Goal: Check status: Check status

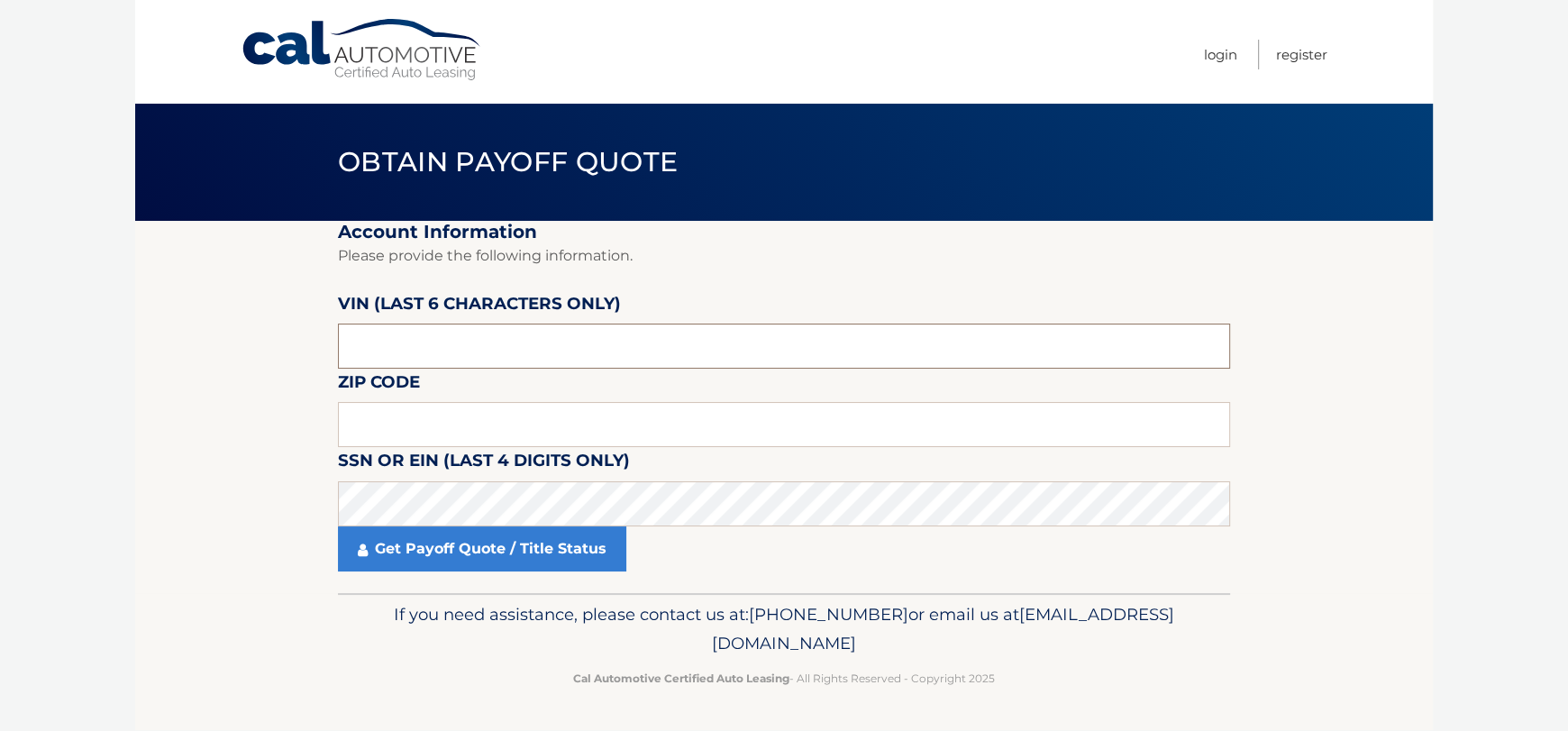
click at [455, 350] on input "text" at bounding box center [784, 346] width 891 height 45
type input "346518"
click at [473, 419] on input "text" at bounding box center [784, 424] width 891 height 45
type input "11767"
click at [122, 544] on body "Cal Automotive Menu Login Register Obtain Payoff Quote" at bounding box center [784, 365] width 1568 height 731
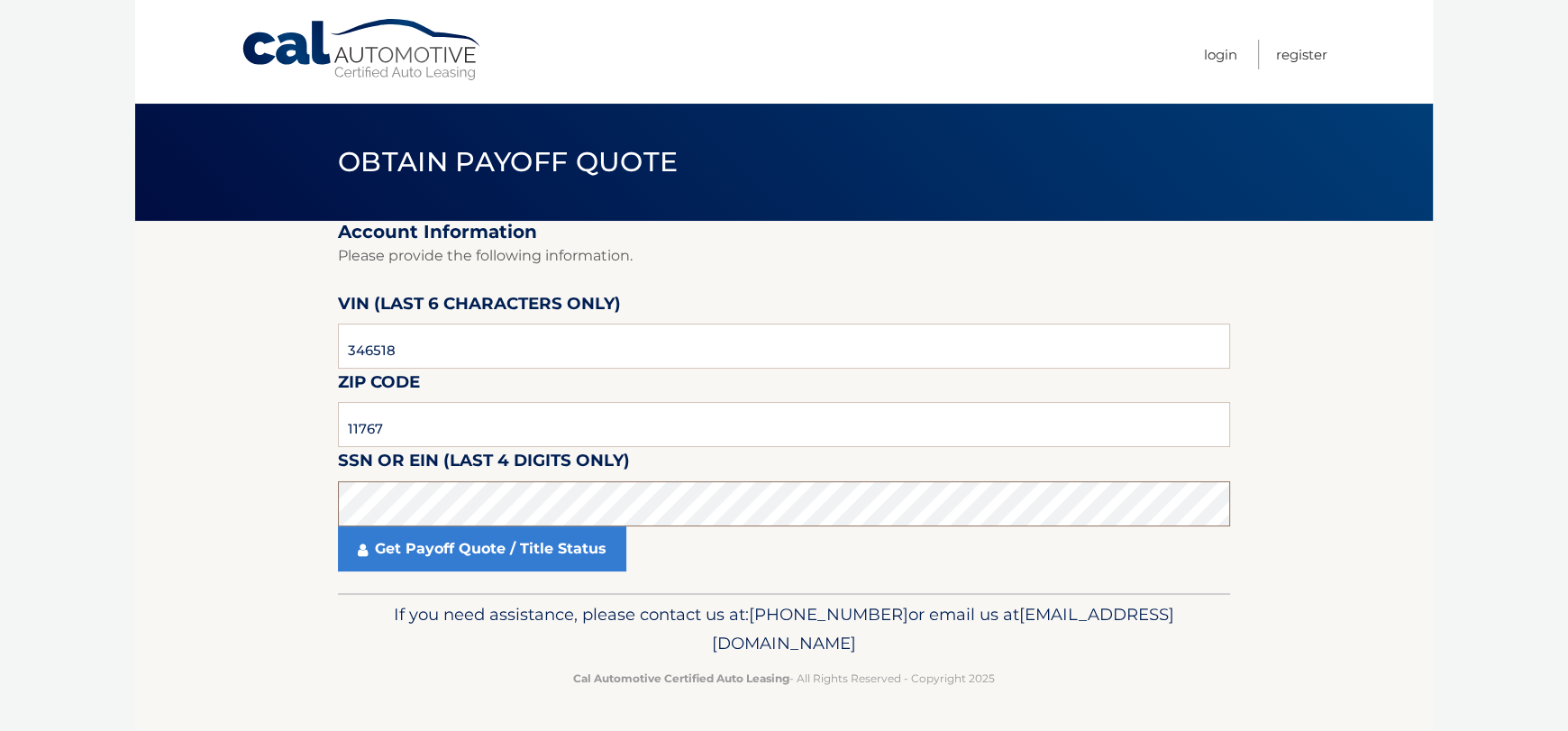
click button "For Originating Dealer" at bounding box center [0, 0] width 0 height 0
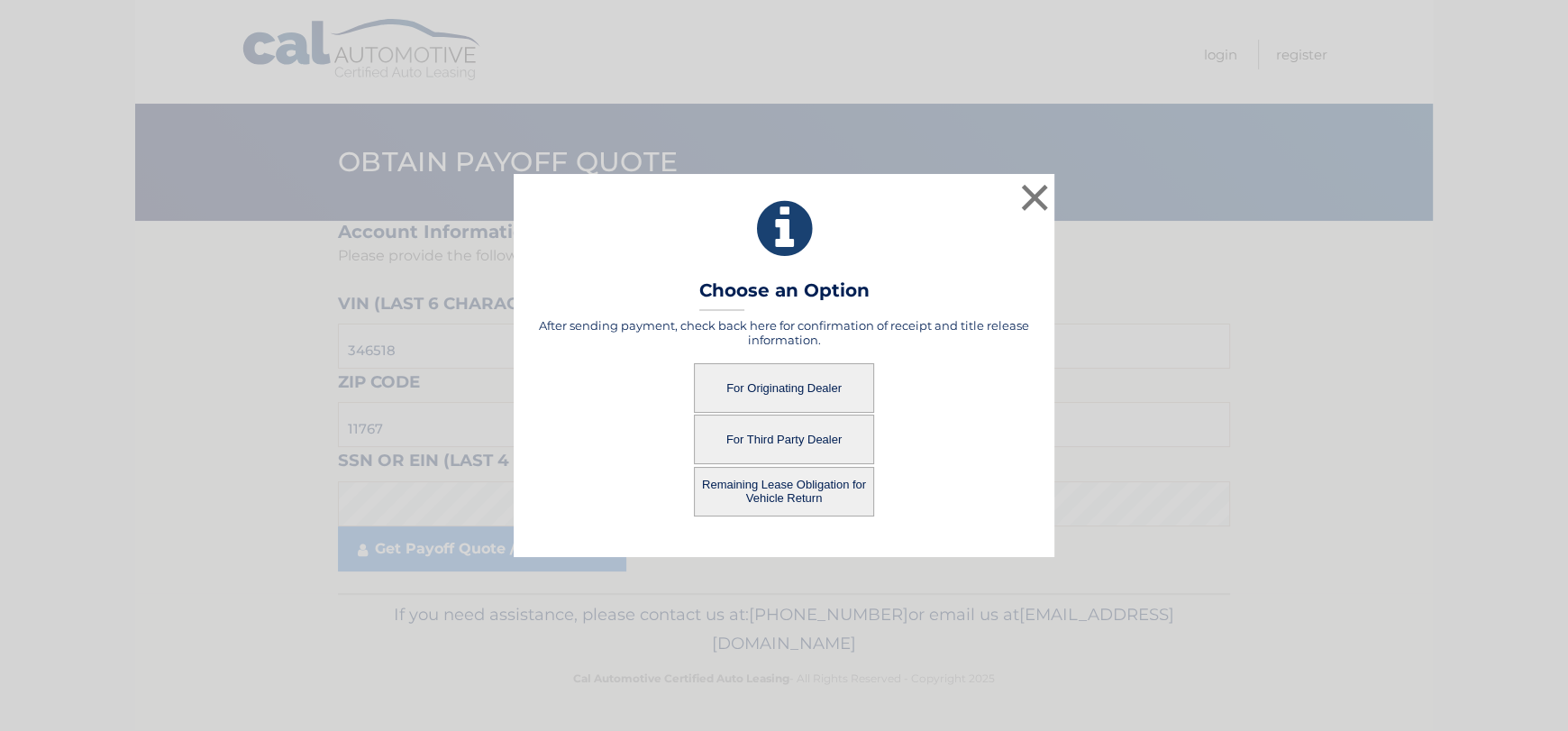
click at [813, 383] on button "For Originating Dealer" at bounding box center [784, 388] width 181 height 50
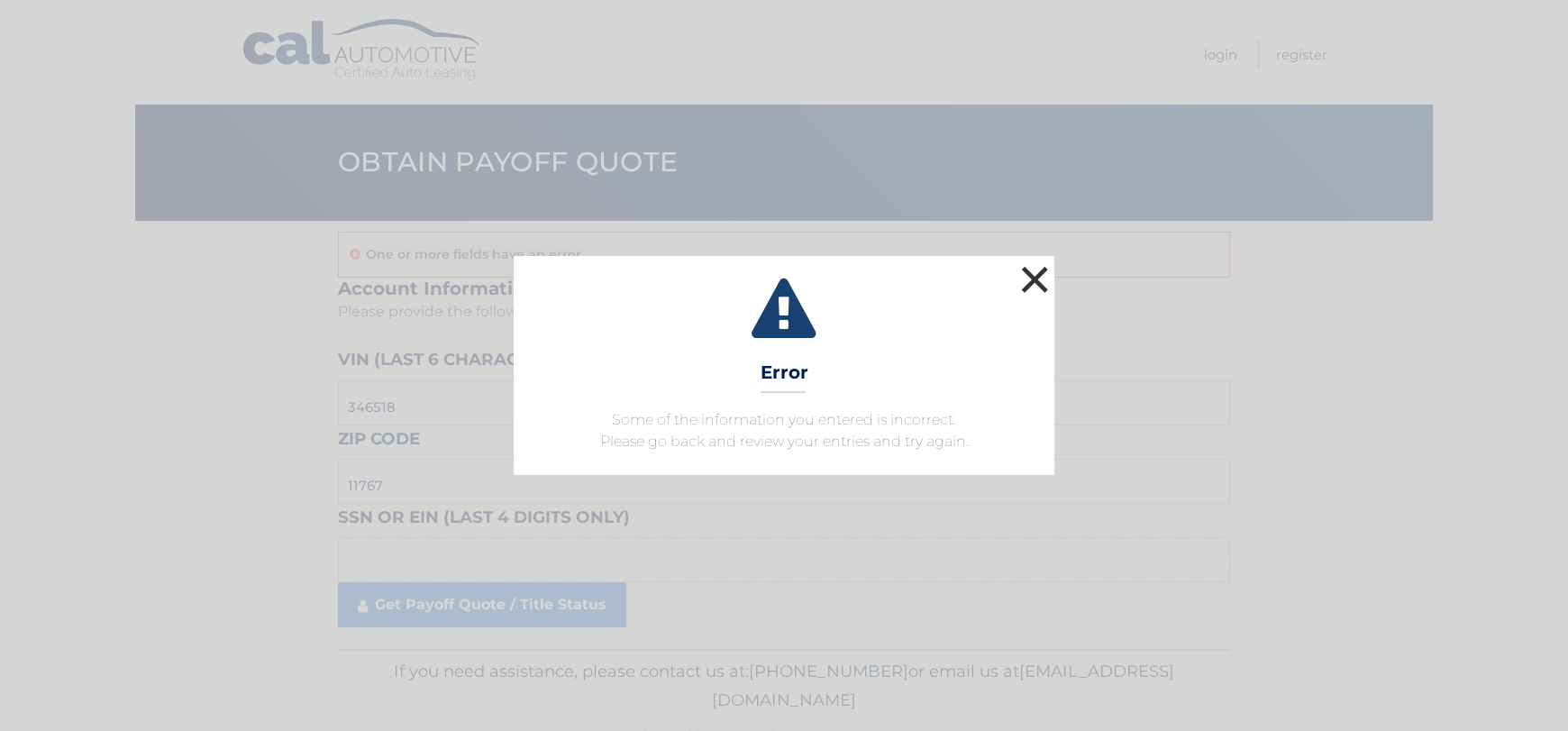
click at [1037, 275] on button "×" at bounding box center [1035, 279] width 36 height 36
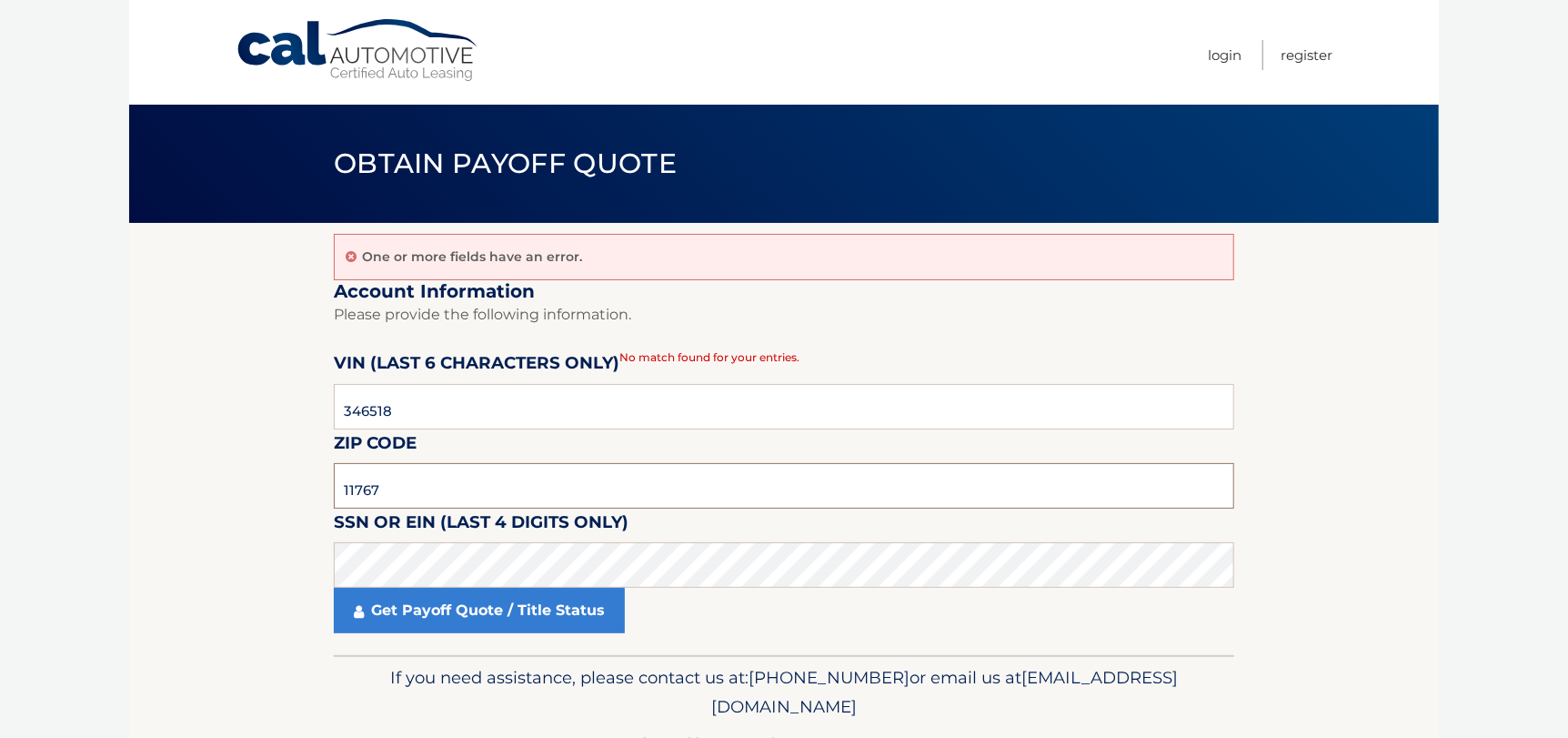
drag, startPoint x: 339, startPoint y: 477, endPoint x: 257, endPoint y: 484, distance: 82.3
click at [257, 484] on section "One or more fields have an error. Account Information Please provide the follow…" at bounding box center [784, 439] width 1310 height 432
click at [257, 563] on section "One or more fields have an error. Account Information Please provide the follow…" at bounding box center [784, 439] width 1310 height 432
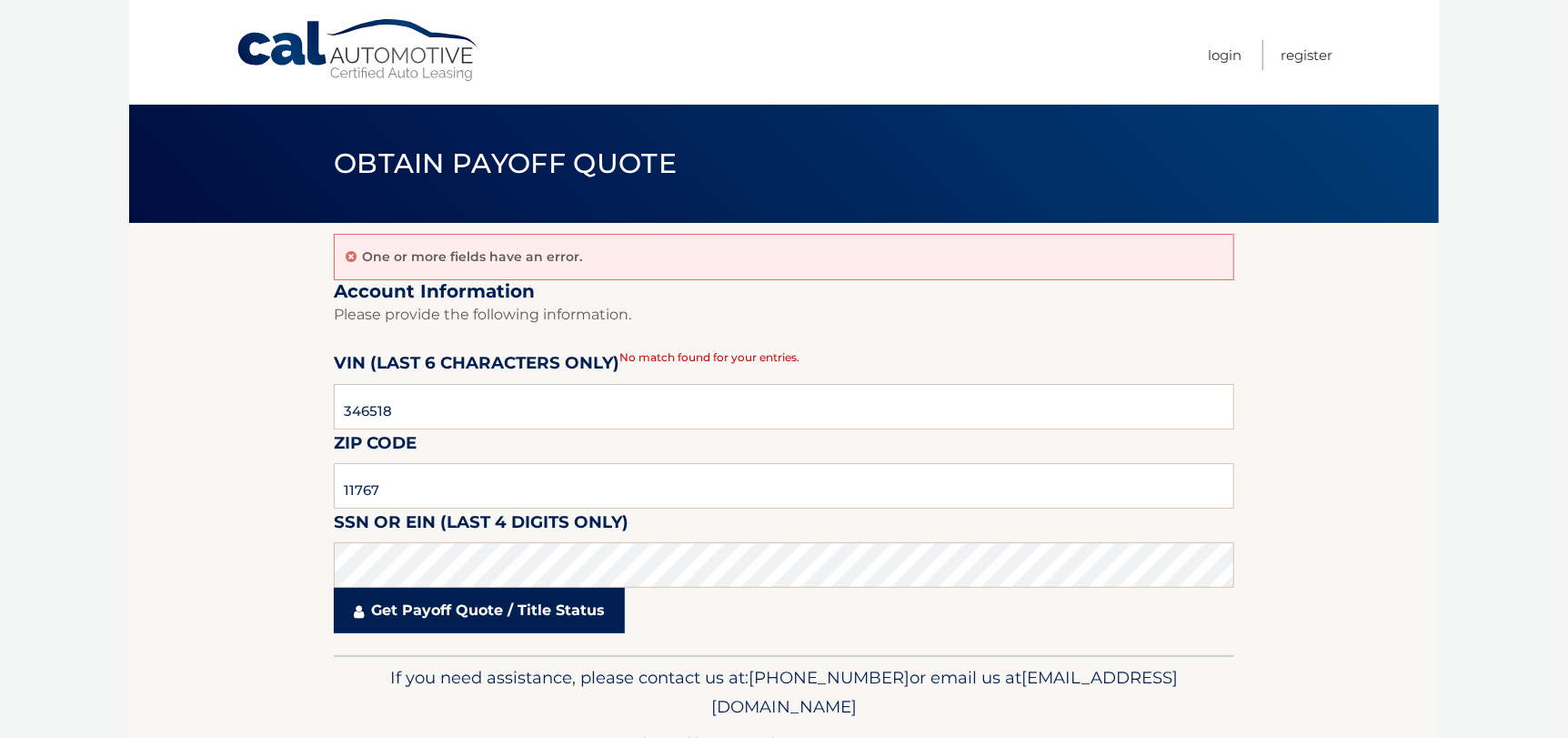
click at [382, 608] on link "Get Payoff Quote / Title Status" at bounding box center [479, 610] width 291 height 45
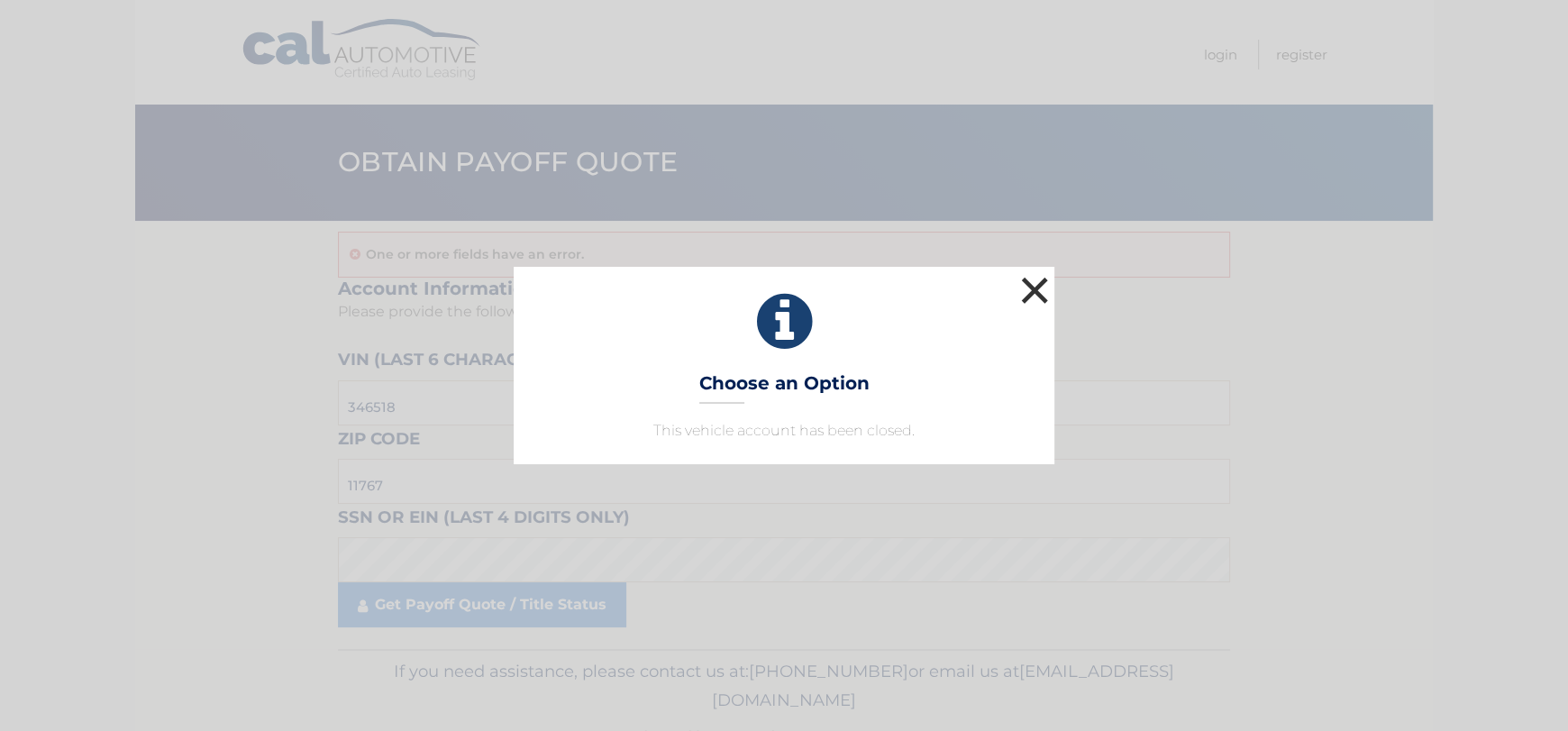
click at [1046, 288] on button "×" at bounding box center [1035, 290] width 36 height 36
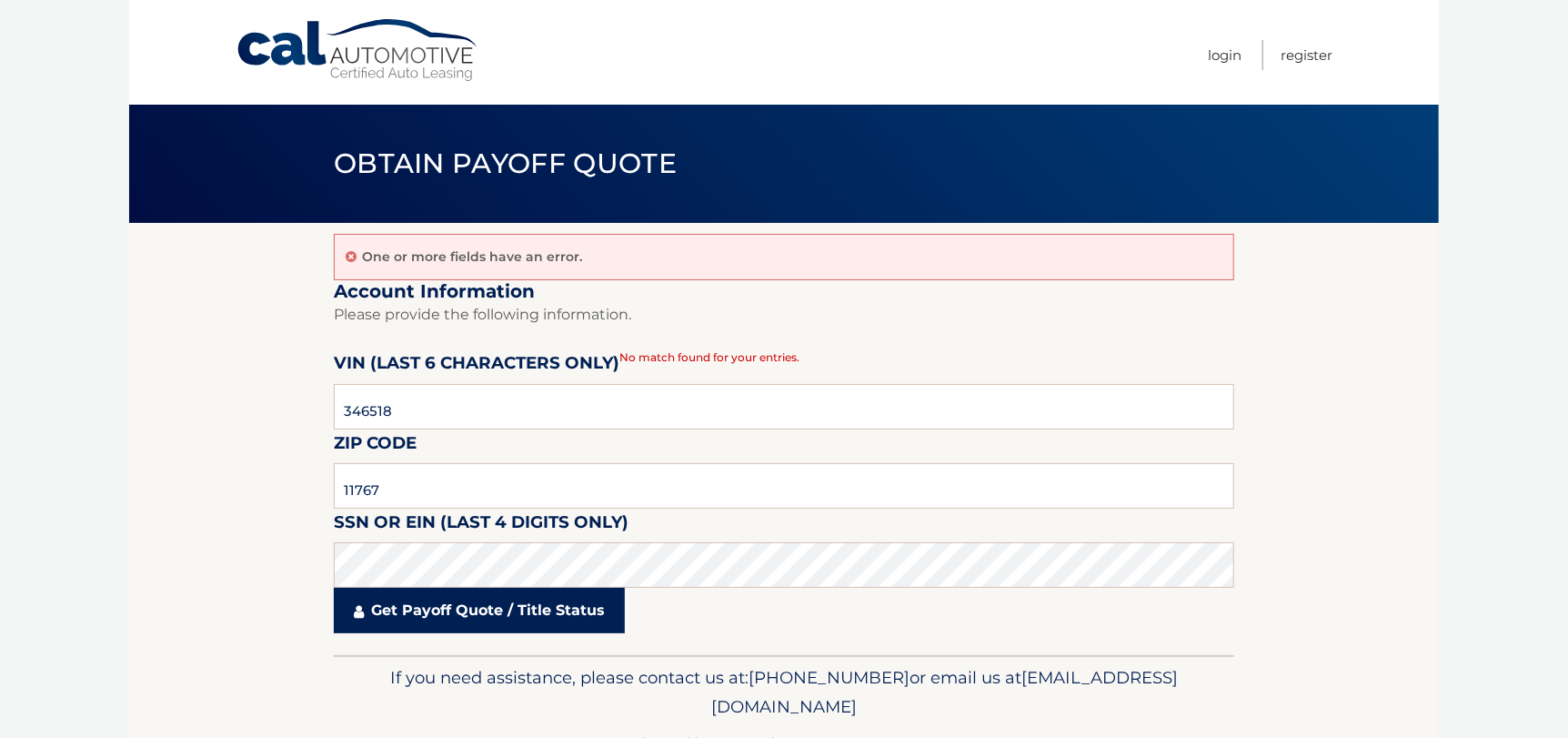
click at [533, 612] on link "Get Payoff Quote / Title Status" at bounding box center [479, 610] width 291 height 45
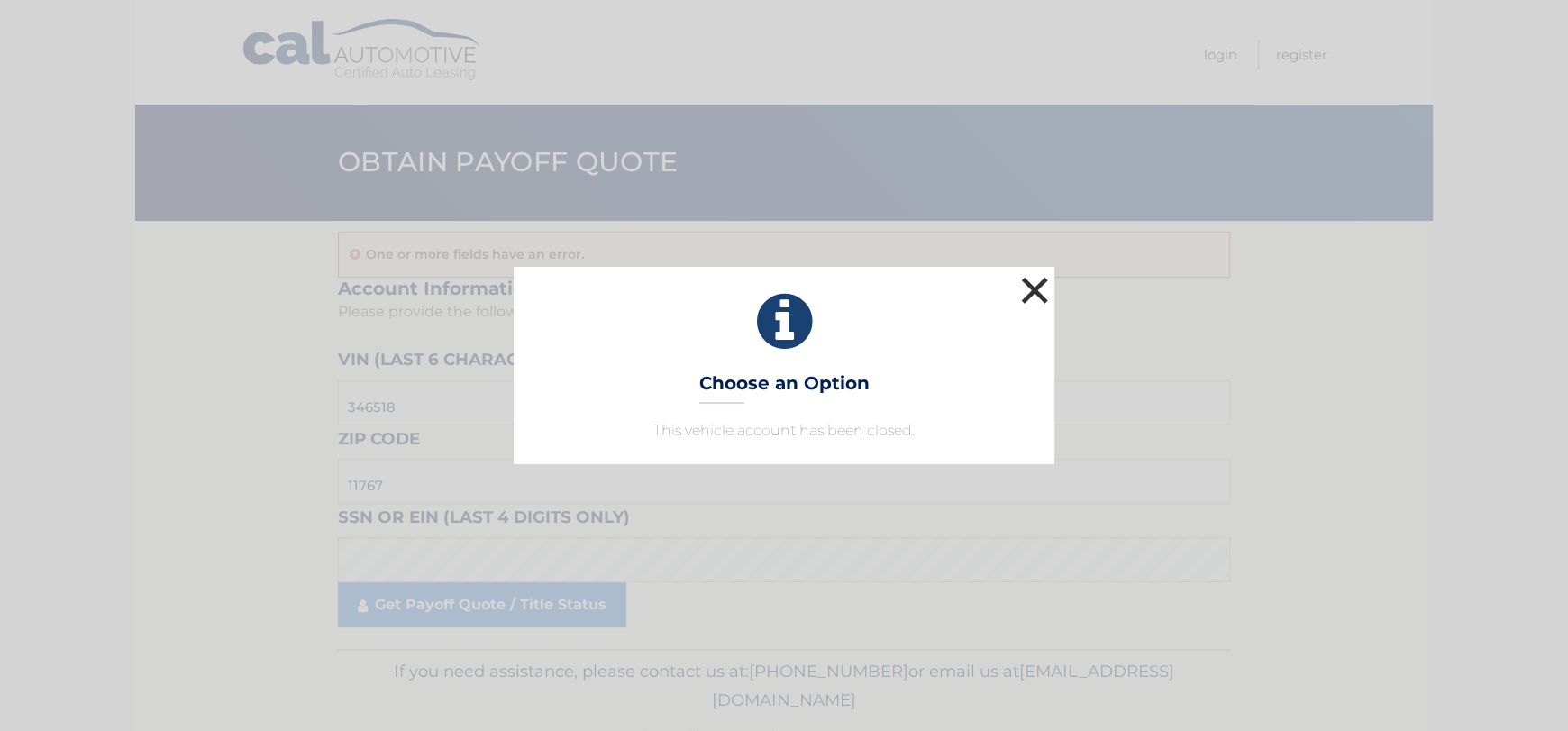
drag, startPoint x: 1043, startPoint y: 290, endPoint x: 1008, endPoint y: 307, distance: 38.9
click at [1042, 290] on button "×" at bounding box center [1035, 290] width 36 height 36
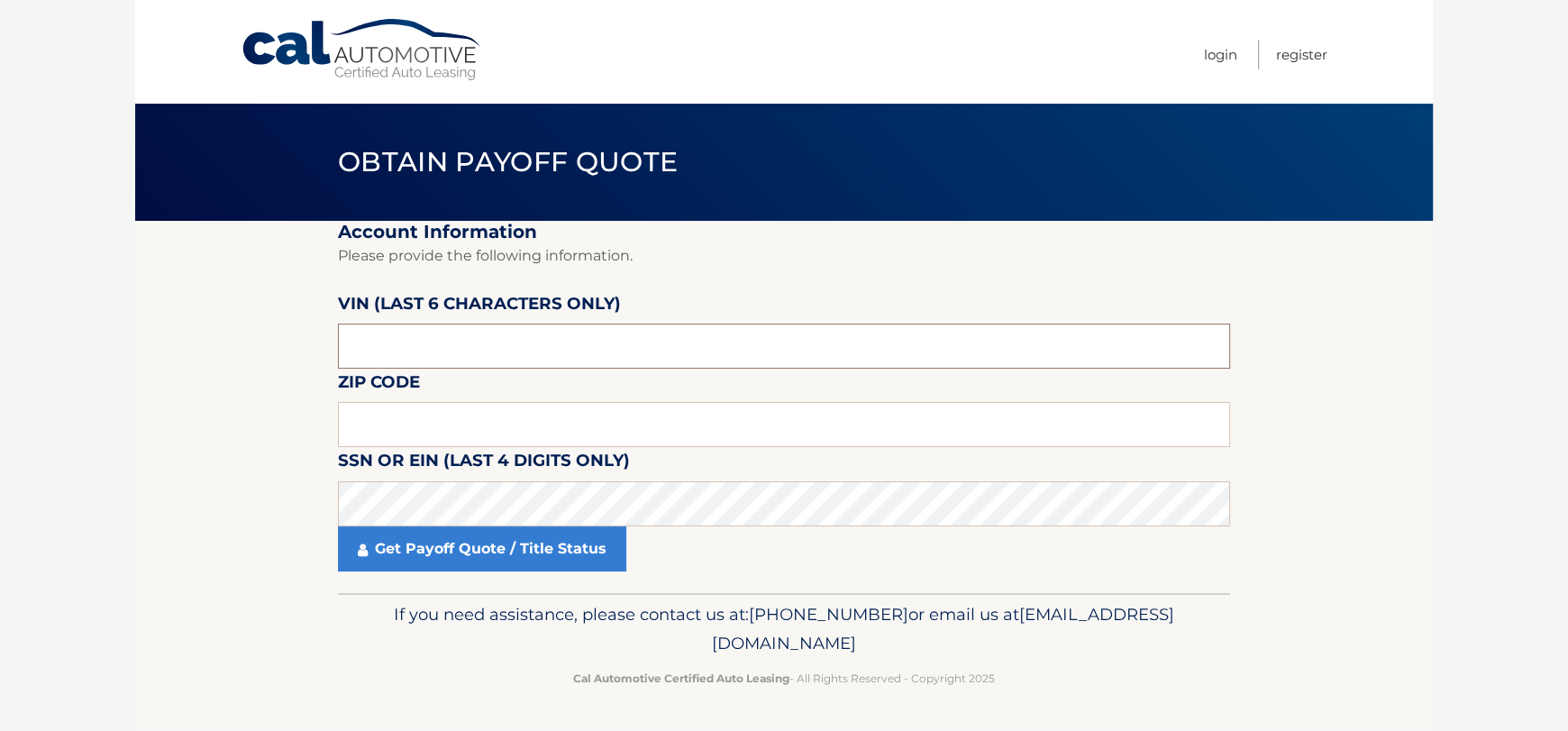
click at [456, 325] on input "text" at bounding box center [784, 346] width 891 height 45
type input "346518"
type input "11767"
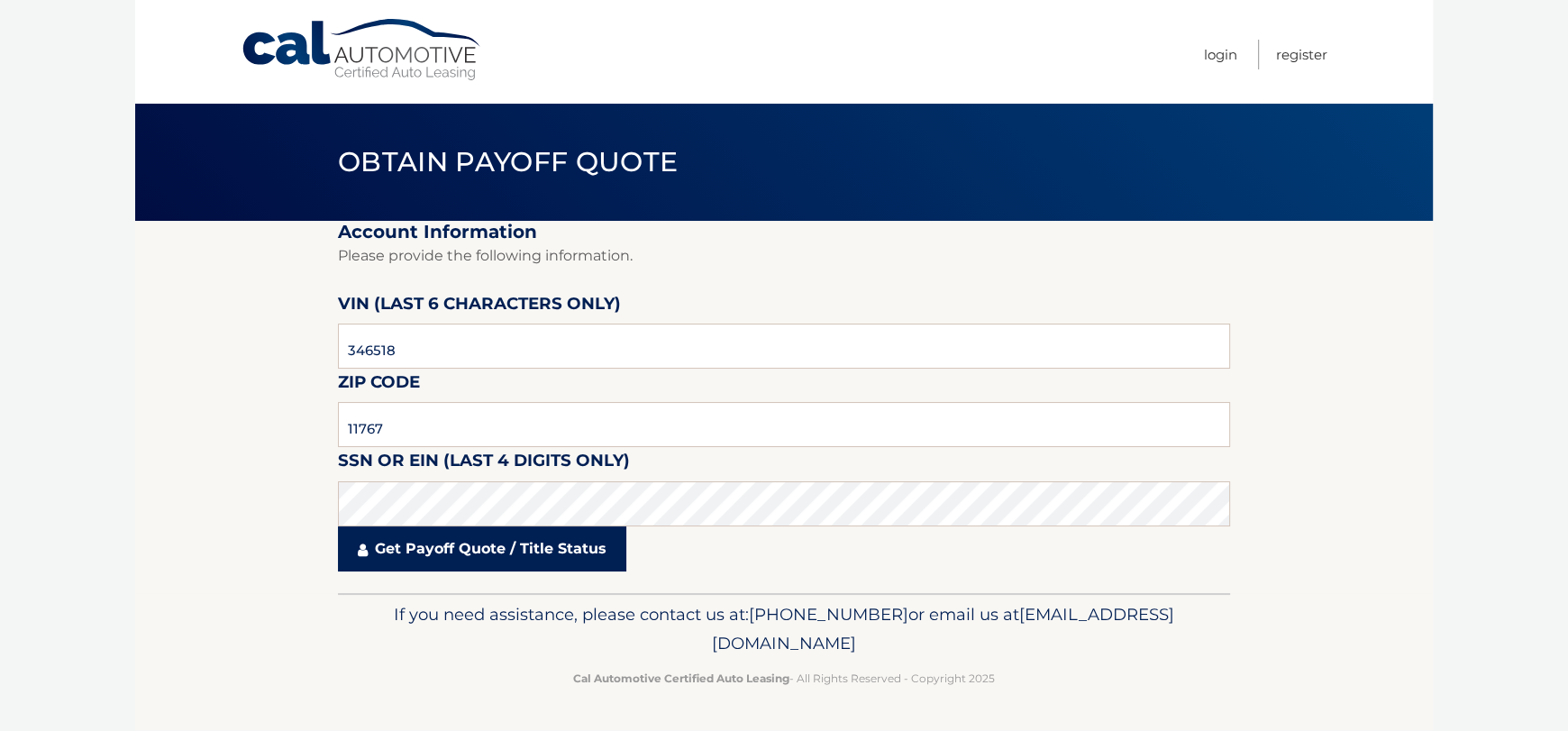
click at [389, 540] on link "Get Payoff Quote / Title Status" at bounding box center [483, 548] width 289 height 45
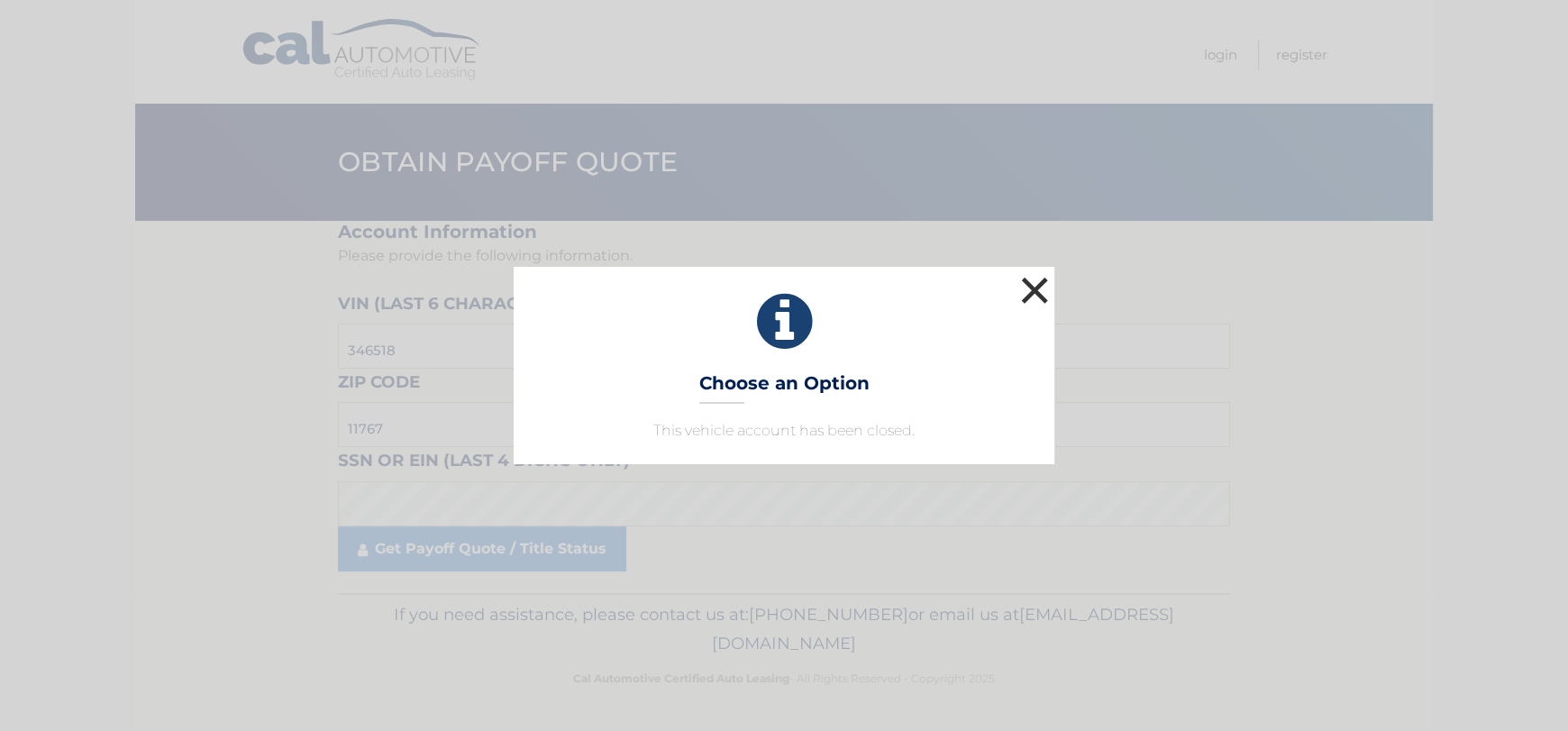
click at [1037, 290] on button "×" at bounding box center [1035, 290] width 36 height 36
